Goal: Transaction & Acquisition: Purchase product/service

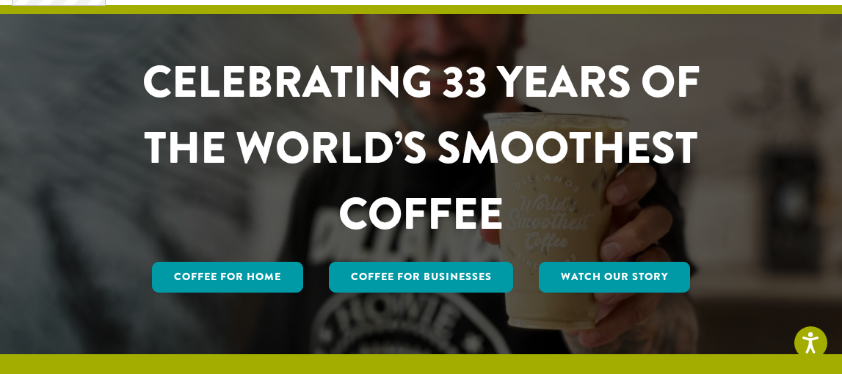
scroll to position [104, 0]
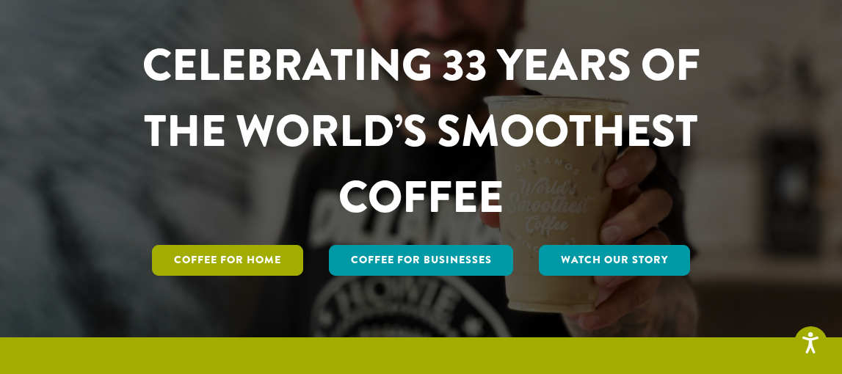
click at [280, 255] on link "Coffee for Home" at bounding box center [227, 260] width 151 height 31
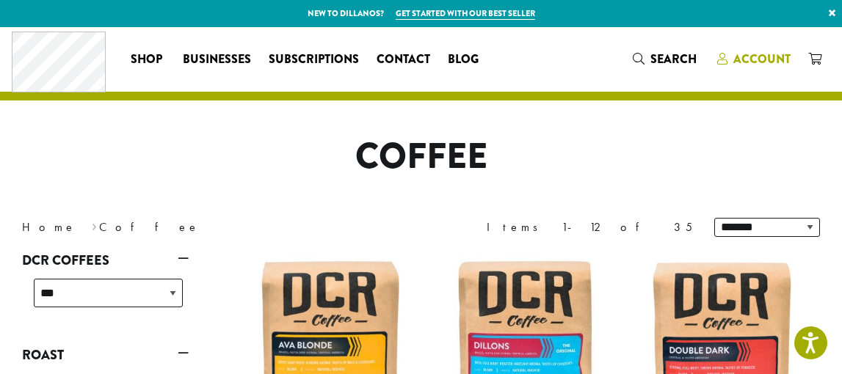
click at [757, 57] on span "Account" at bounding box center [761, 59] width 57 height 17
click at [755, 61] on span "Account" at bounding box center [761, 59] width 57 height 17
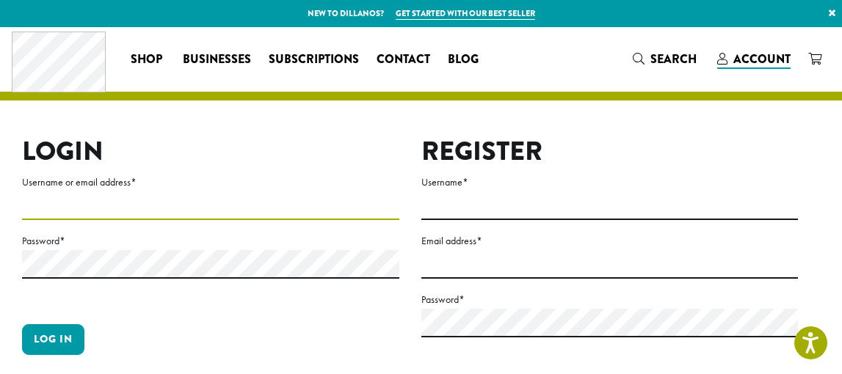
click at [227, 206] on input "Username or email address *" at bounding box center [210, 206] width 377 height 29
type input "**********"
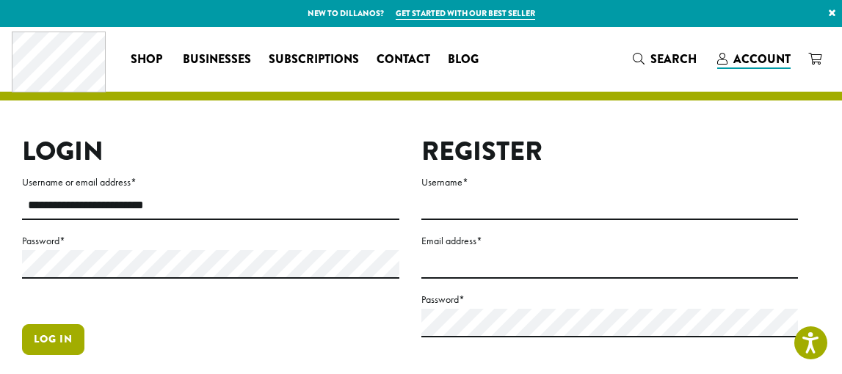
click at [58, 341] on button "Log in" at bounding box center [53, 339] width 62 height 31
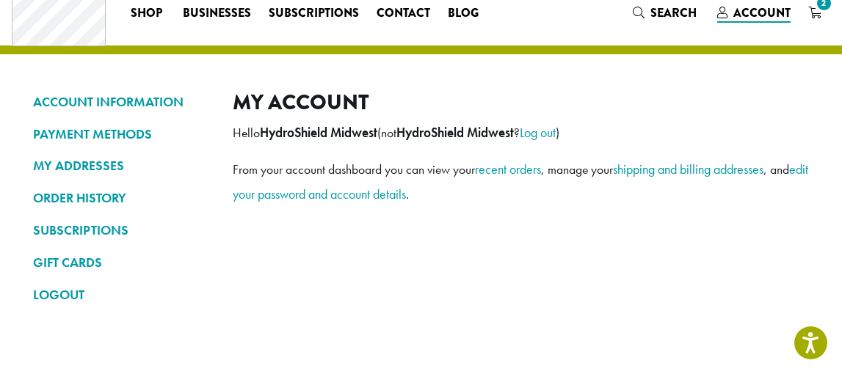
scroll to position [47, 0]
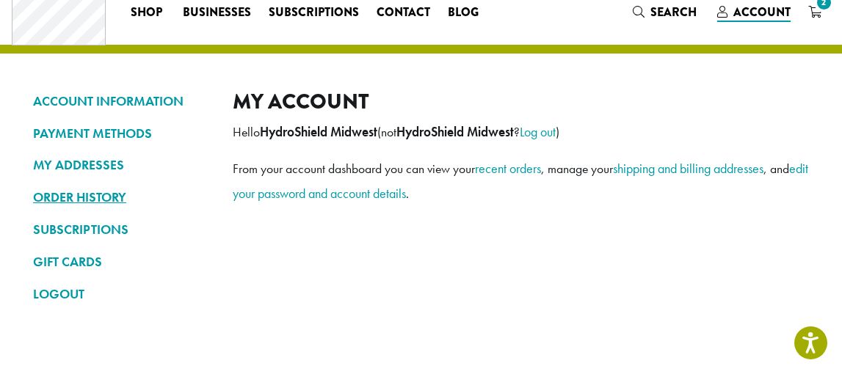
click at [55, 202] on link "ORDER HISTORY" at bounding box center [122, 197] width 178 height 25
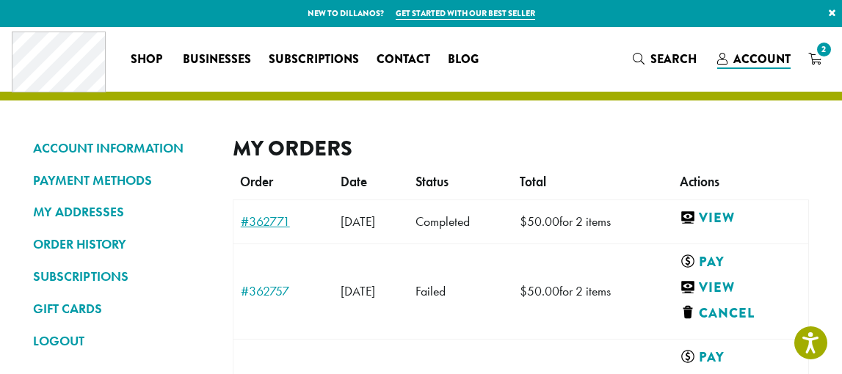
click at [270, 216] on link "#362771" at bounding box center [284, 221] width 86 height 13
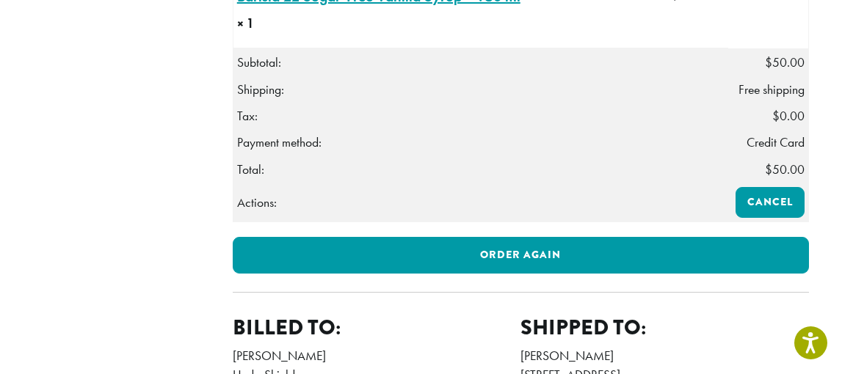
scroll to position [606, 0]
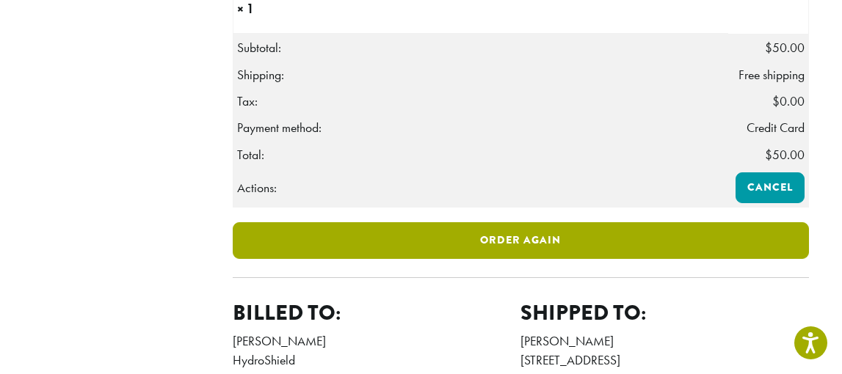
click at [416, 259] on link "Order again" at bounding box center [521, 240] width 576 height 37
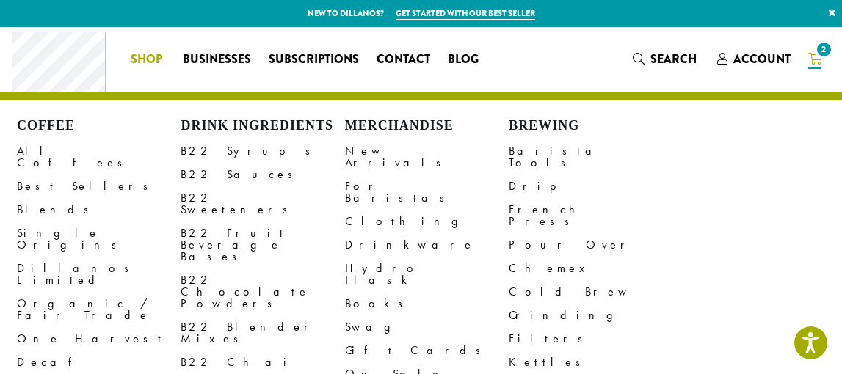
click at [142, 56] on span "Shop" at bounding box center [147, 60] width 32 height 18
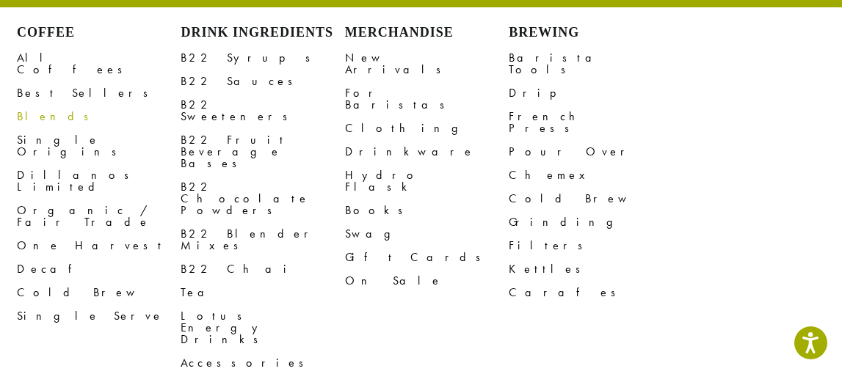
scroll to position [101, 0]
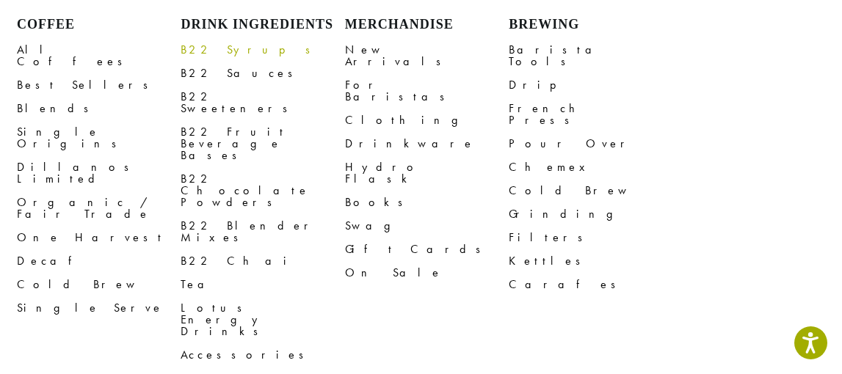
click at [223, 55] on link "B22 Syrups" at bounding box center [263, 49] width 164 height 23
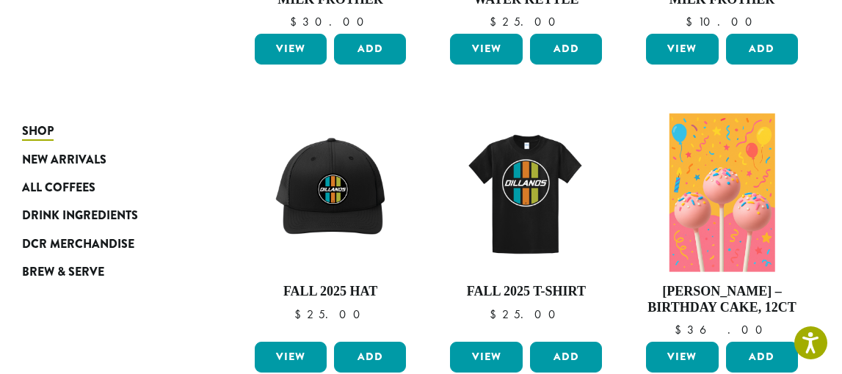
scroll to position [457, 0]
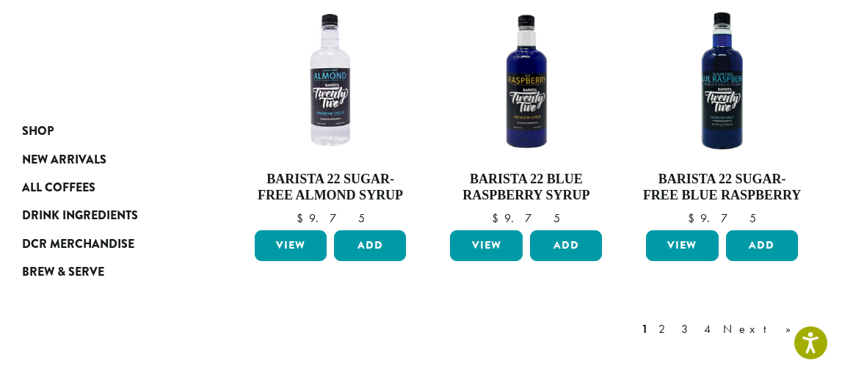
scroll to position [1284, 0]
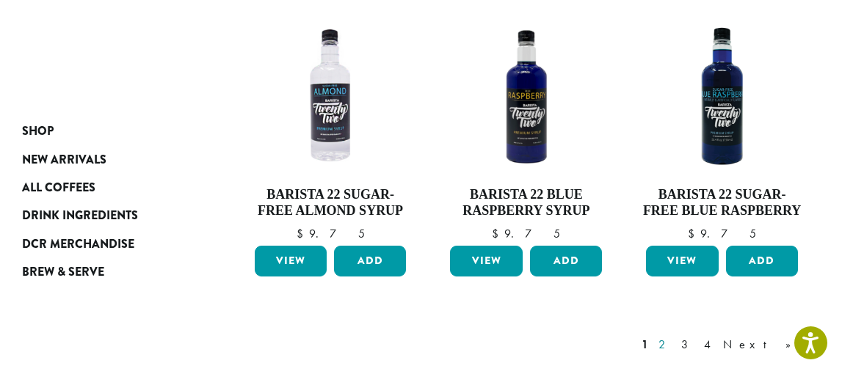
click at [674, 336] on link "2" at bounding box center [665, 345] width 18 height 18
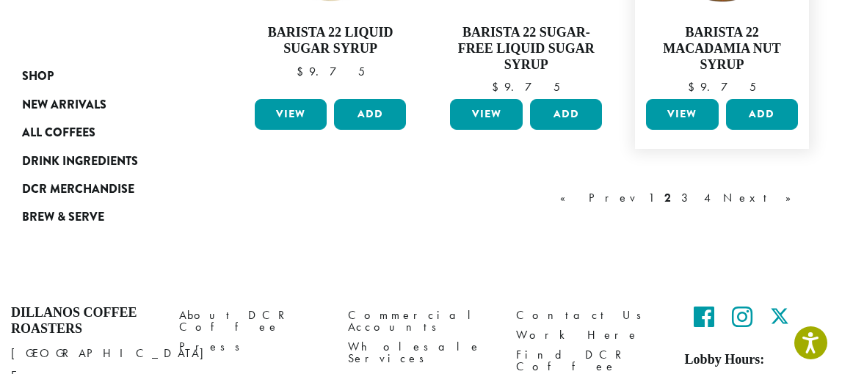
scroll to position [1424, 0]
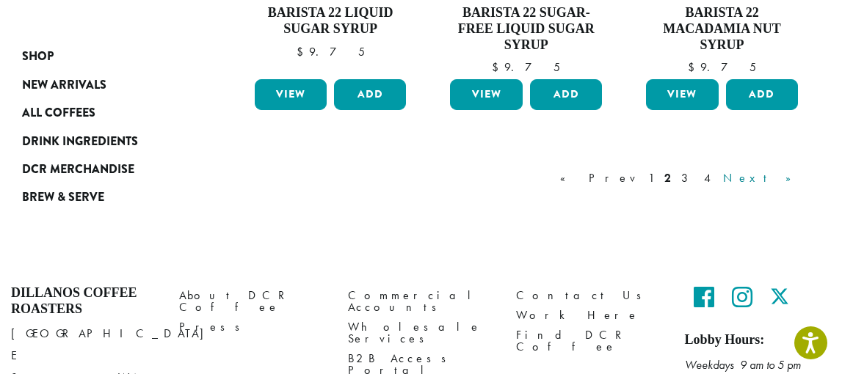
click at [784, 170] on link "Next »" at bounding box center [762, 179] width 84 height 18
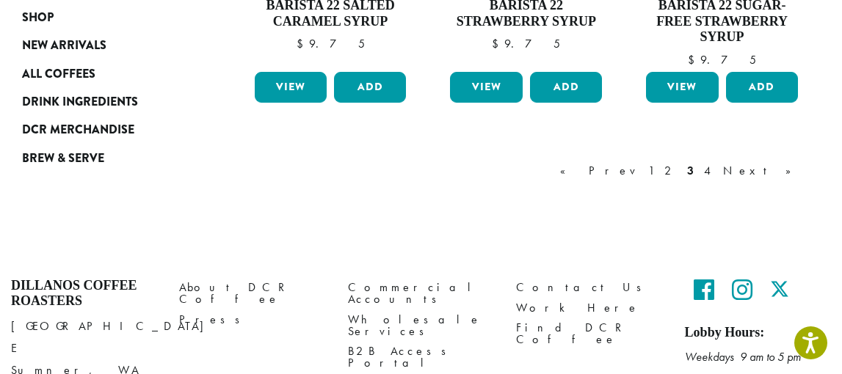
scroll to position [1419, 0]
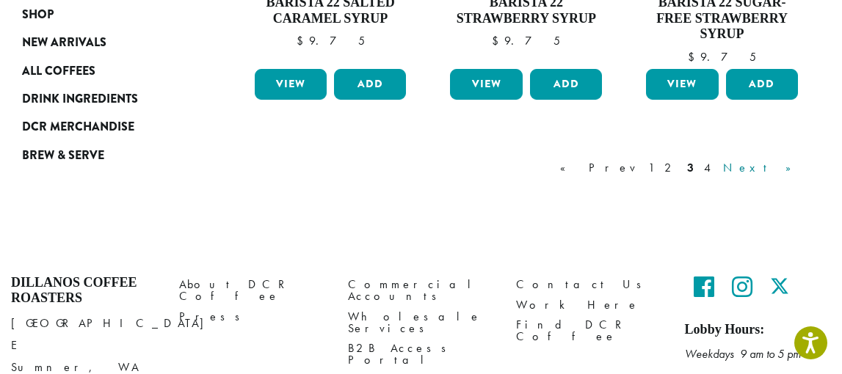
click at [783, 159] on link "Next »" at bounding box center [762, 168] width 84 height 18
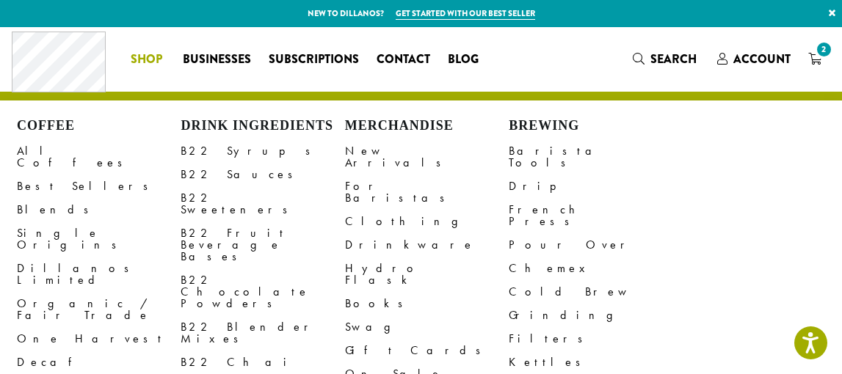
click at [157, 54] on span "Shop" at bounding box center [147, 60] width 32 height 18
click at [682, 55] on div "Coffee All Coffees Best Sellers Blends Single Origins Dillanos Limited Organic …" at bounding box center [421, 59] width 819 height 61
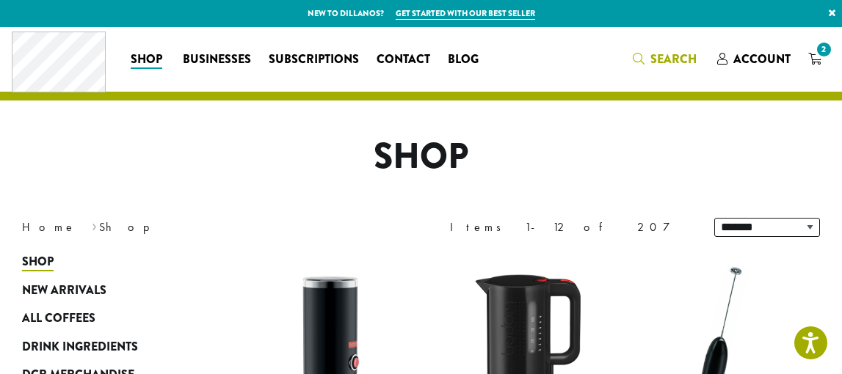
click at [675, 57] on span "Search" at bounding box center [673, 59] width 46 height 17
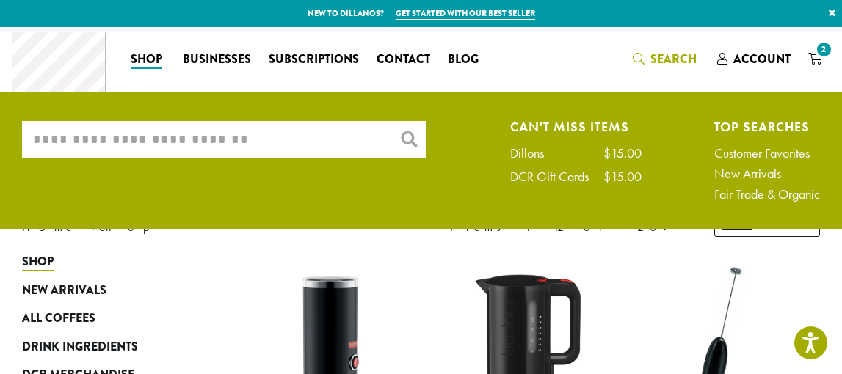
click at [350, 146] on input "What are you searching for?" at bounding box center [224, 139] width 404 height 37
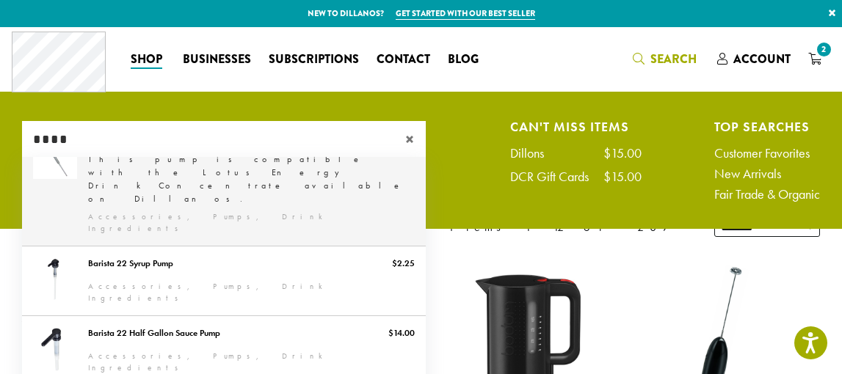
scroll to position [87, 0]
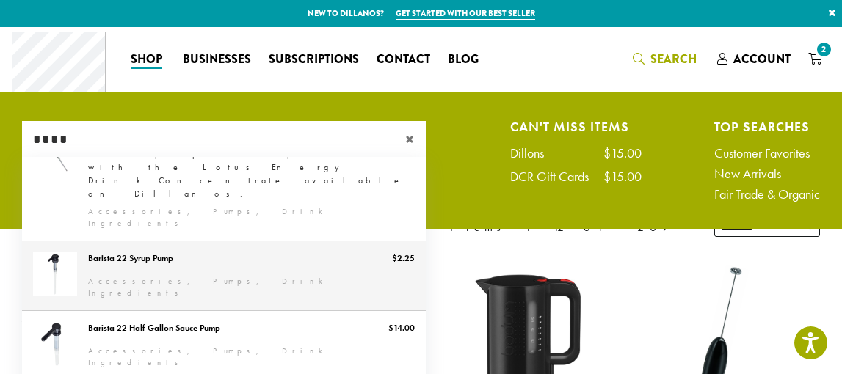
type input "****"
click at [156, 242] on link "Barista 22 Syrup Pump" at bounding box center [224, 276] width 404 height 69
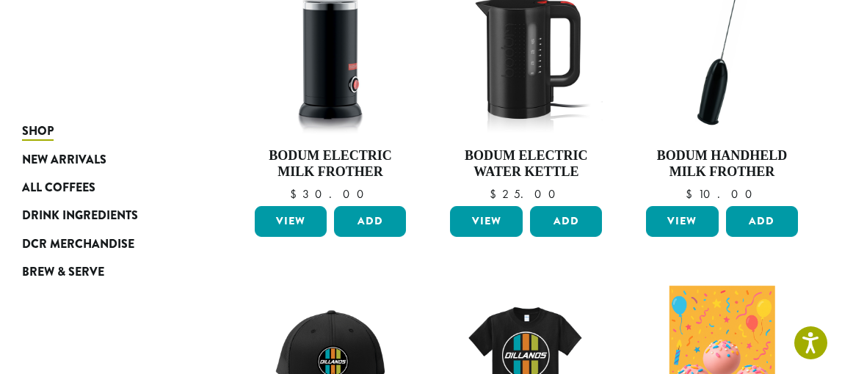
scroll to position [279, 0]
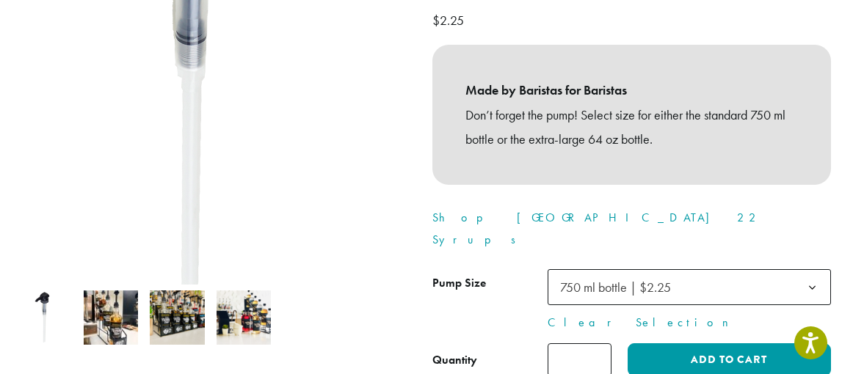
scroll to position [244, 0]
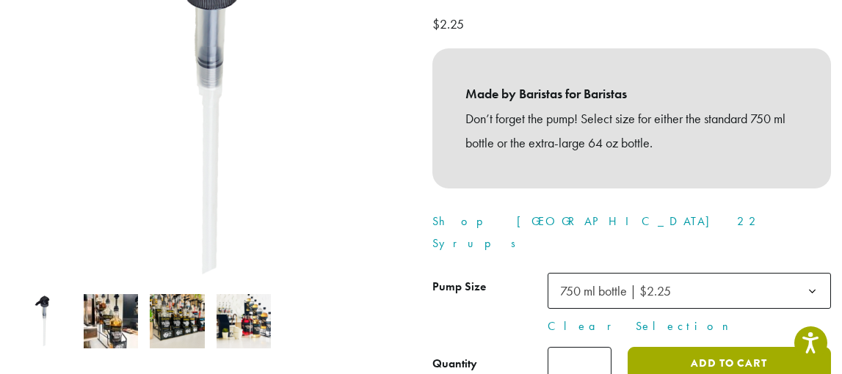
click at [678, 347] on button "Add to cart" at bounding box center [729, 363] width 203 height 33
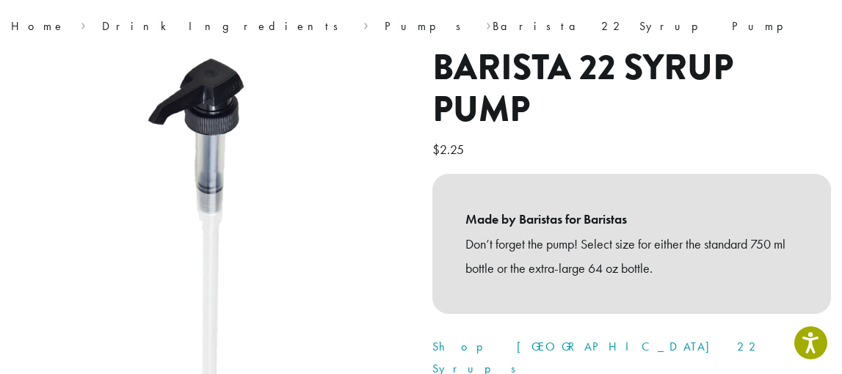
scroll to position [0, 0]
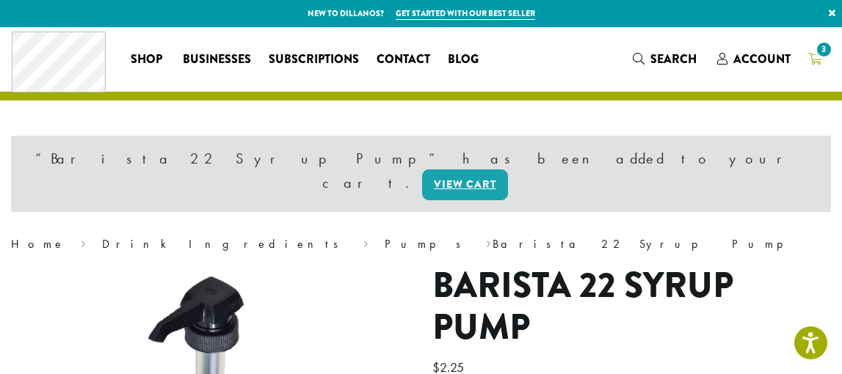
click at [823, 44] on span "3" at bounding box center [824, 50] width 20 height 20
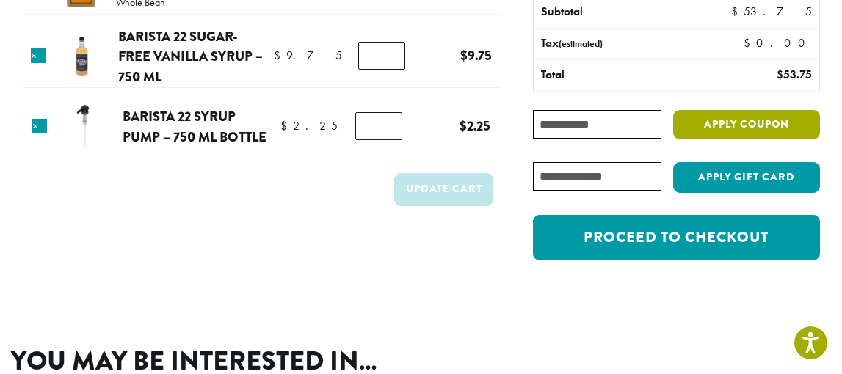
scroll to position [181, 0]
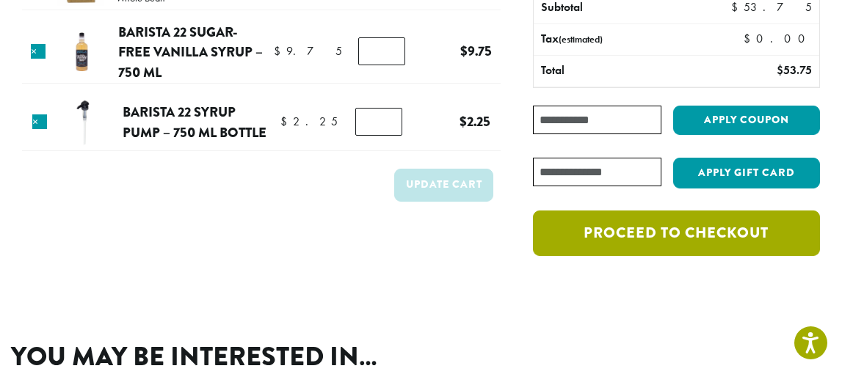
click at [661, 222] on link "Proceed to checkout" at bounding box center [676, 234] width 287 height 46
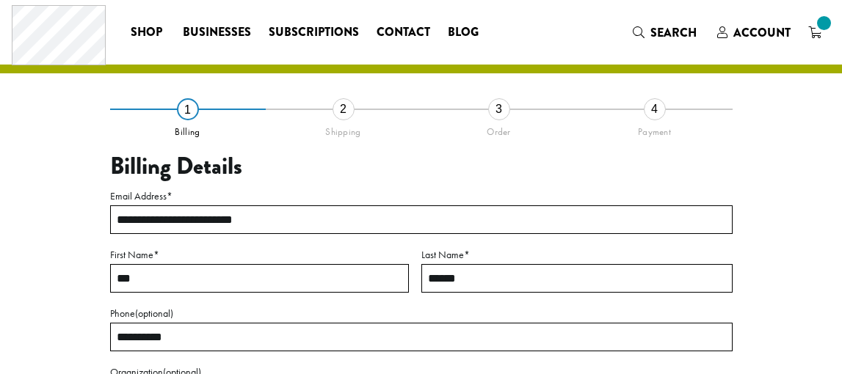
select select "**"
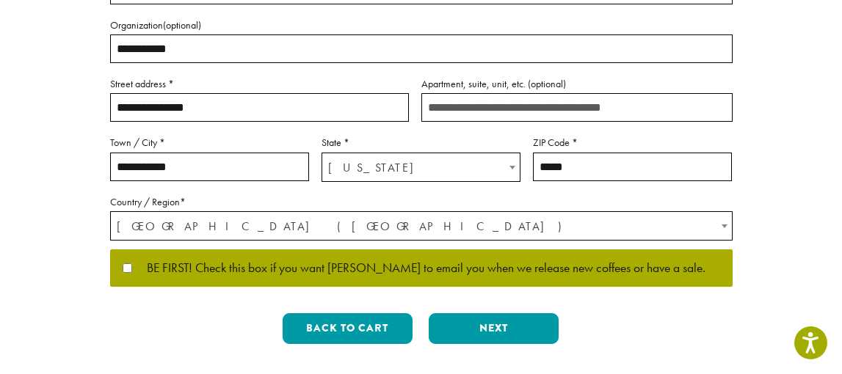
scroll to position [378, 0]
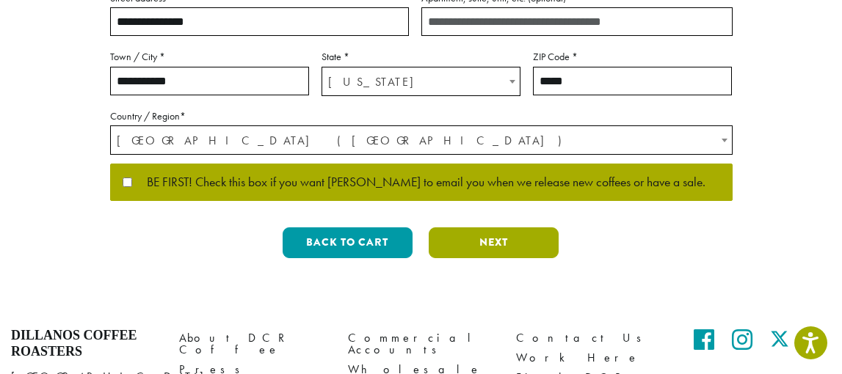
click at [525, 237] on button "Next" at bounding box center [494, 243] width 130 height 31
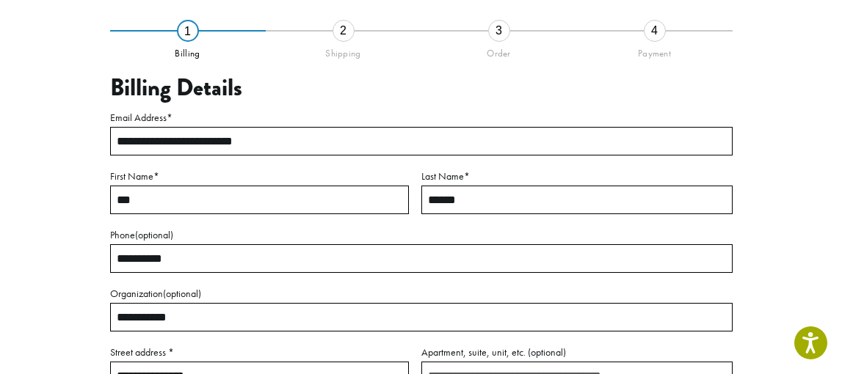
scroll to position [84, 0]
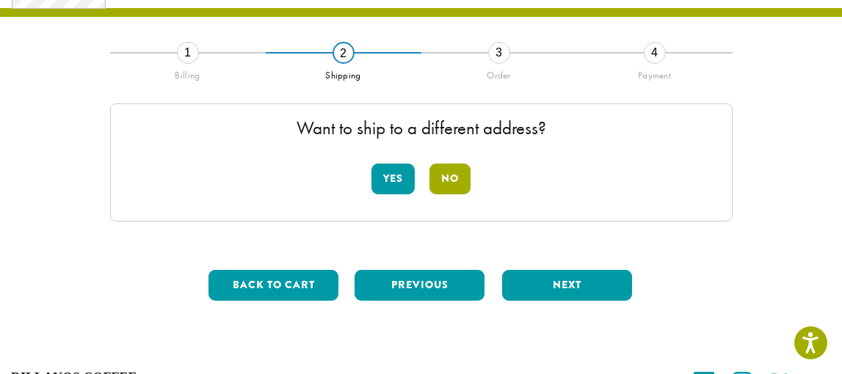
click at [451, 177] on button "No" at bounding box center [449, 179] width 41 height 31
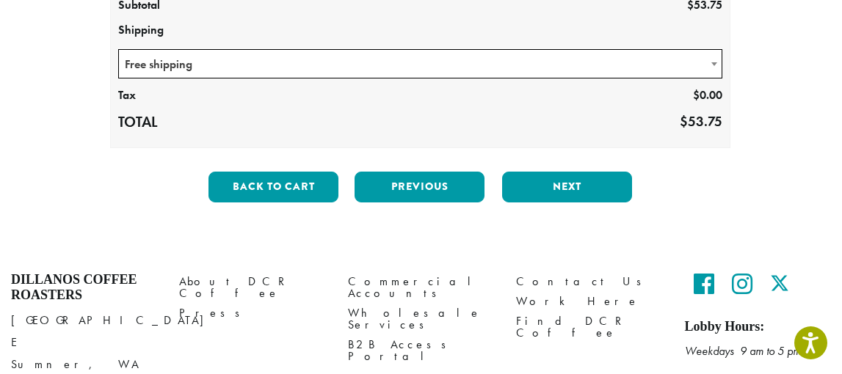
scroll to position [365, 0]
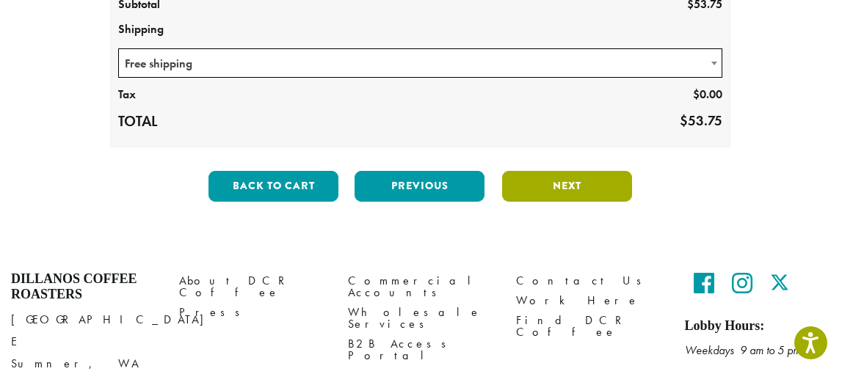
click at [574, 197] on button "Next" at bounding box center [567, 186] width 130 height 31
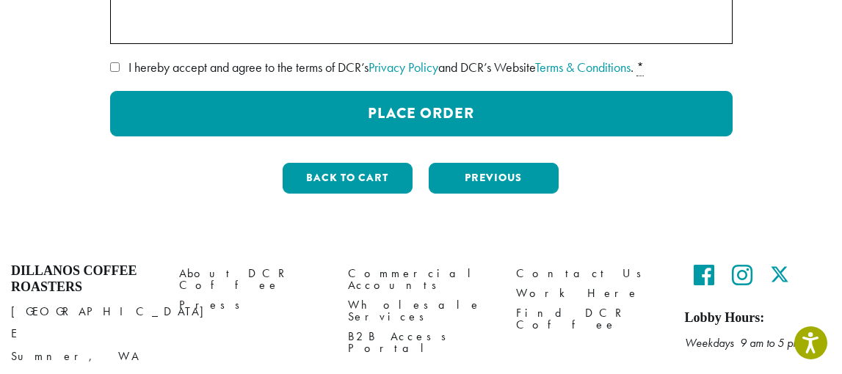
scroll to position [330, 0]
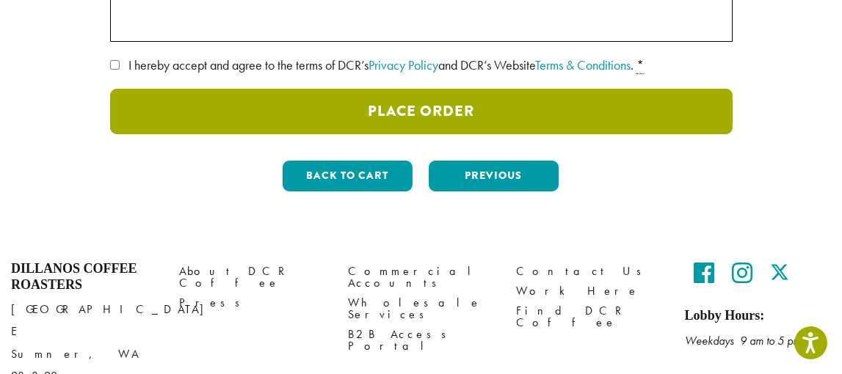
click at [214, 106] on button "Place Order" at bounding box center [421, 112] width 623 height 46
